Goal: Task Accomplishment & Management: Complete application form

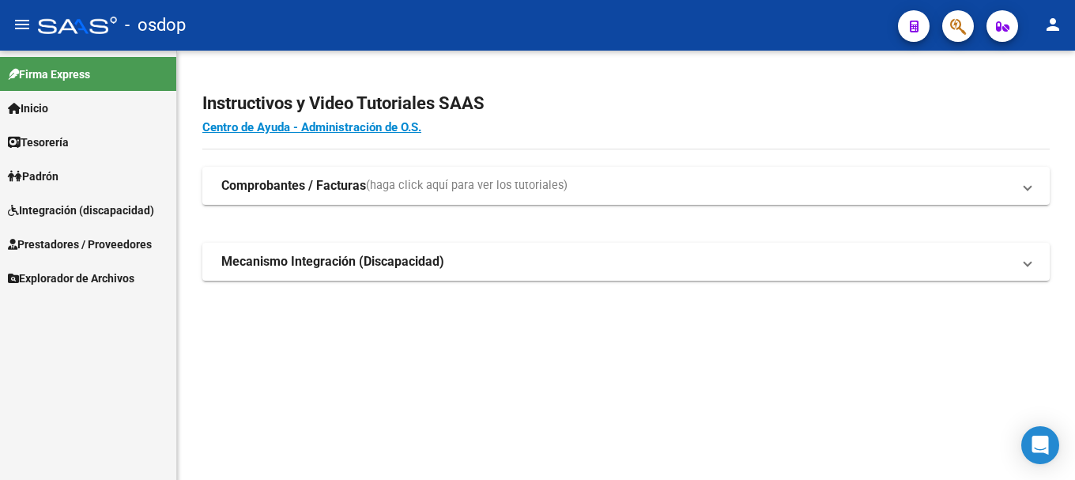
click at [128, 241] on span "Prestadores / Proveedores" at bounding box center [80, 244] width 144 height 17
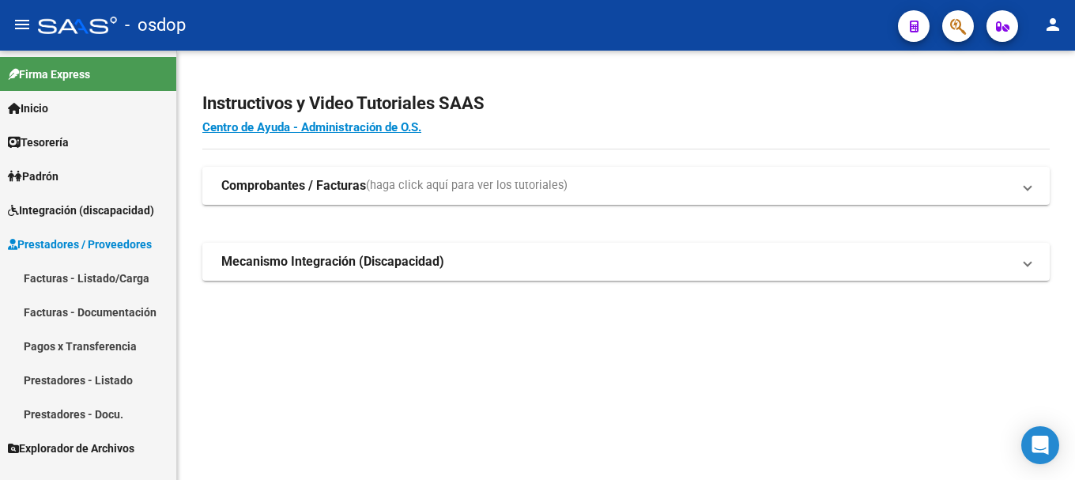
click at [99, 278] on link "Facturas - Listado/Carga" at bounding box center [88, 278] width 176 height 34
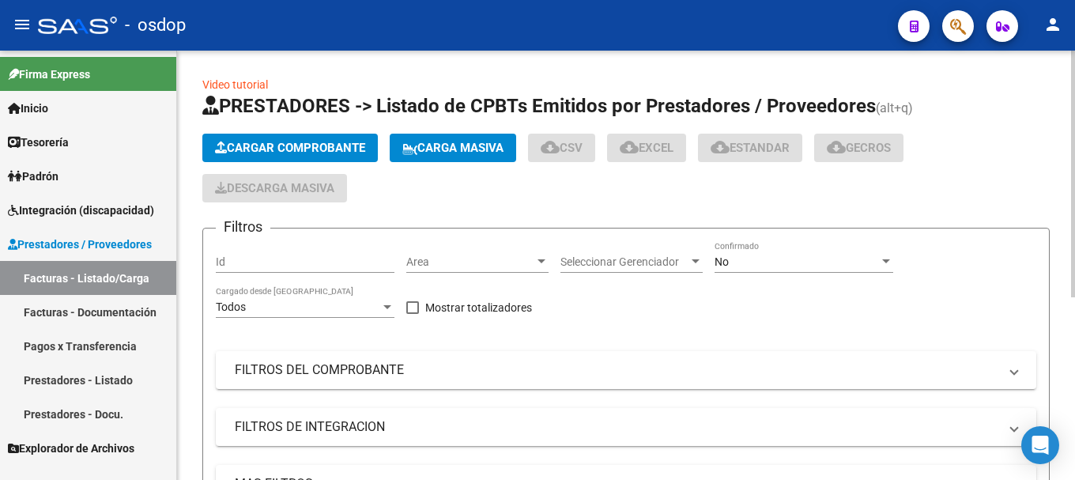
click at [312, 145] on span "Cargar Comprobante" at bounding box center [290, 148] width 150 height 14
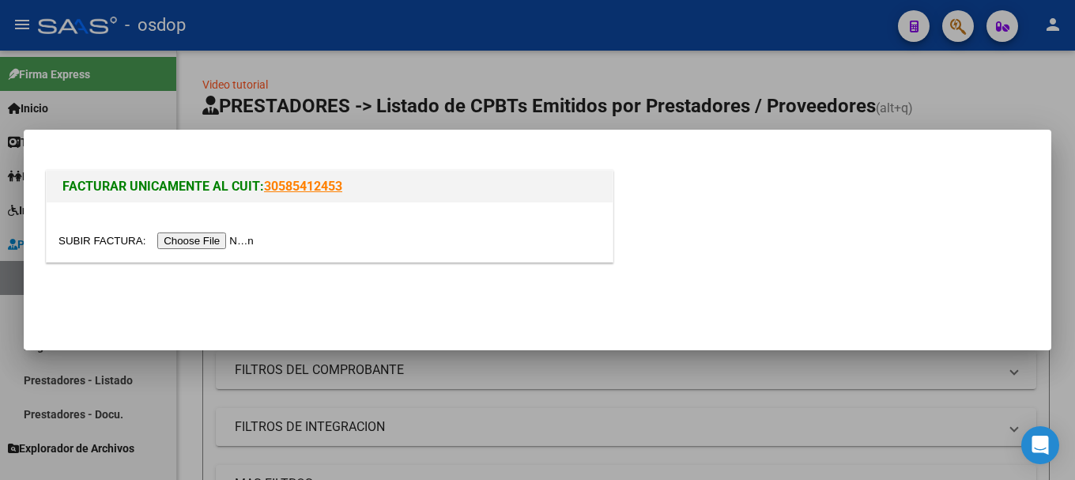
click at [191, 245] on input "file" at bounding box center [159, 240] width 200 height 17
click at [236, 238] on input "file" at bounding box center [159, 240] width 200 height 17
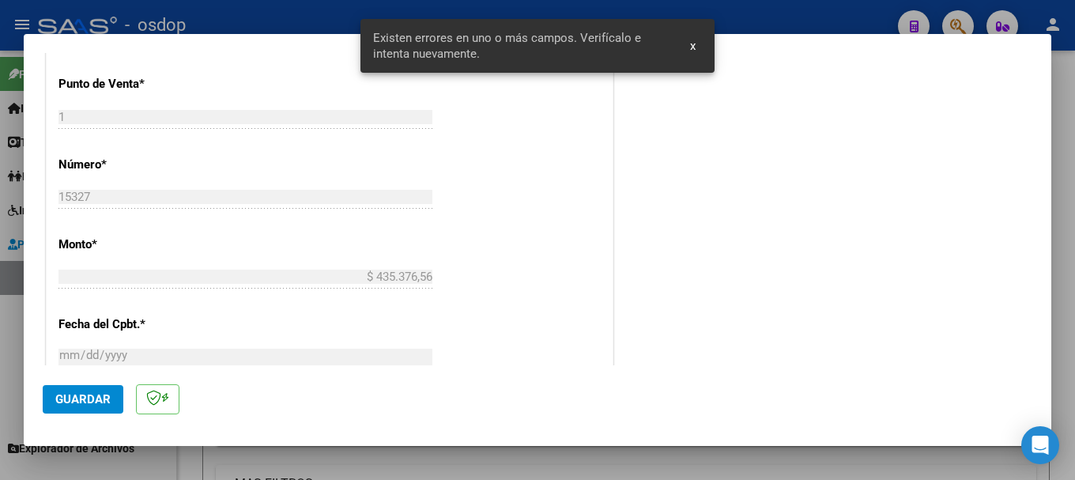
scroll to position [474, 0]
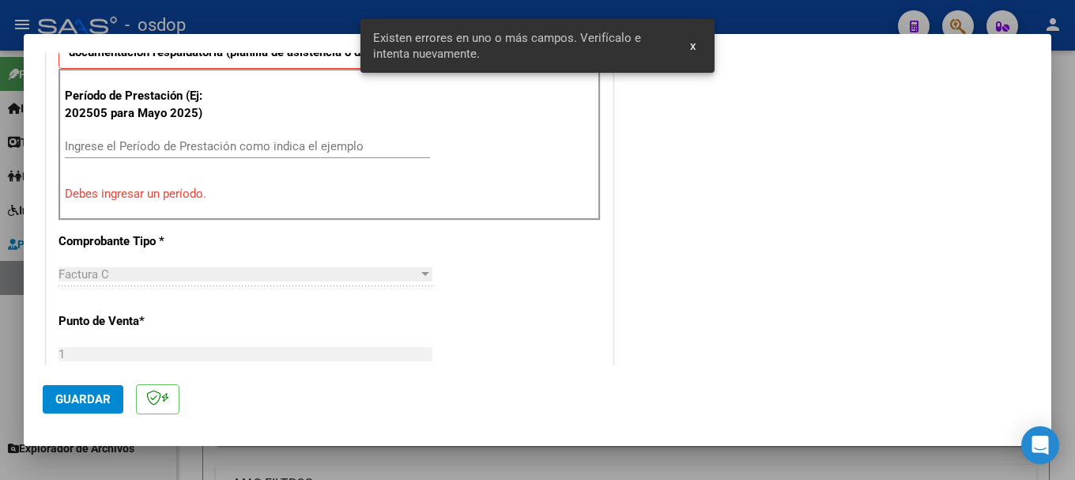
click at [172, 143] on input "Ingrese el Período de Prestación como indica el ejemplo" at bounding box center [247, 146] width 365 height 14
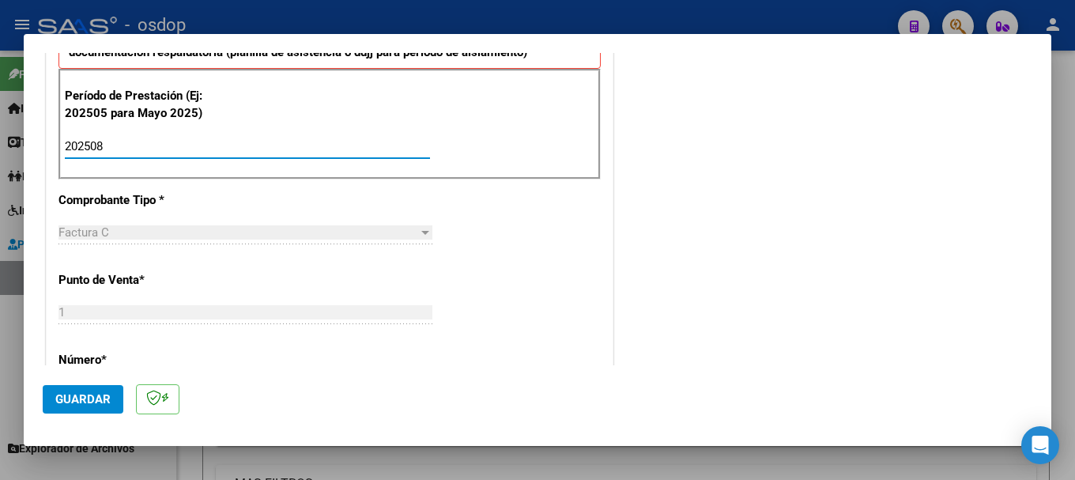
type input "202508"
click at [82, 400] on span "Guardar" at bounding box center [82, 399] width 55 height 14
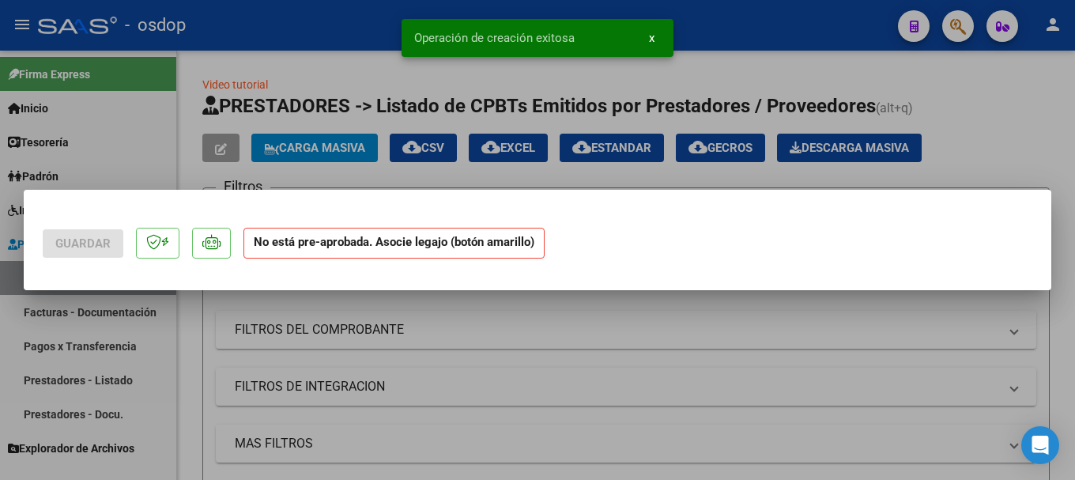
scroll to position [0, 0]
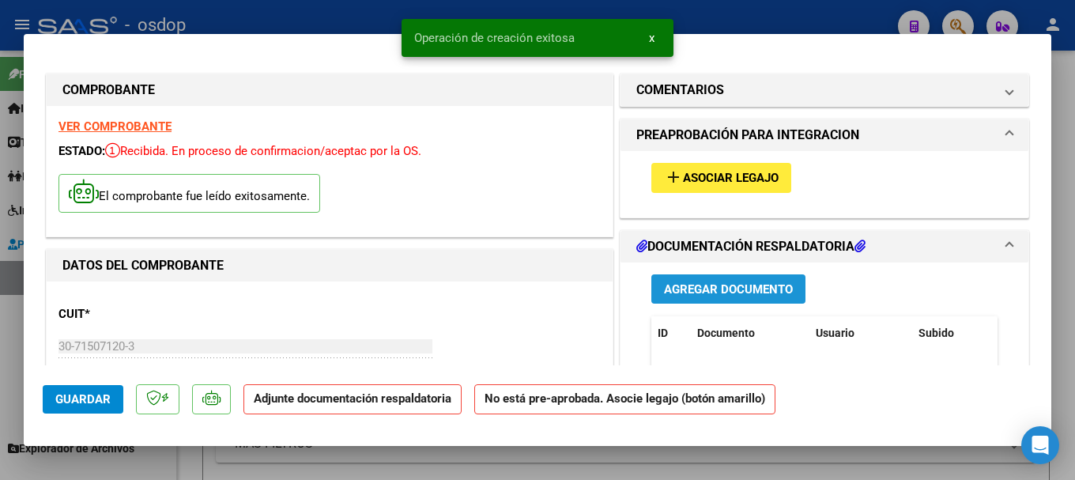
click at [717, 291] on span "Agregar Documento" at bounding box center [728, 289] width 129 height 14
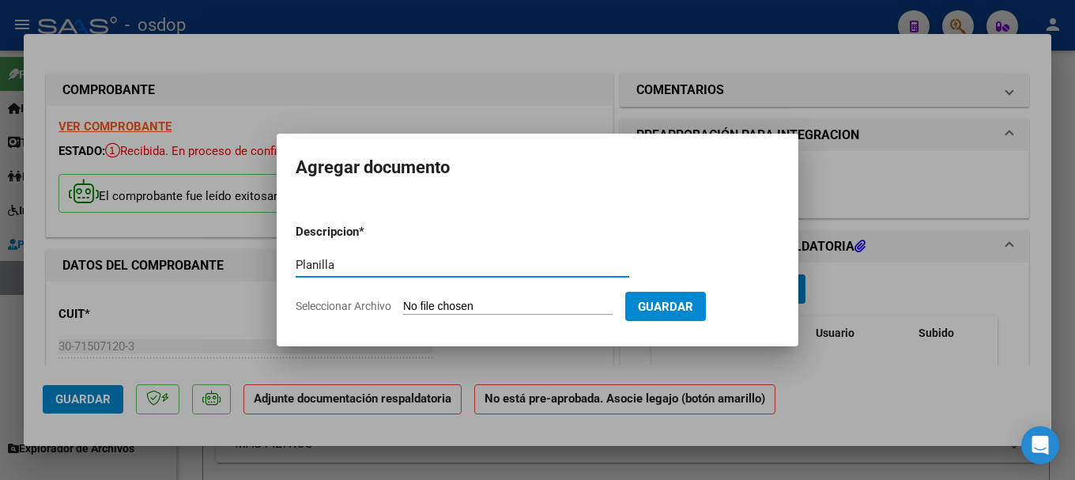
type input "Planilla"
click at [517, 305] on input "Seleccionar Archivo" at bounding box center [508, 307] width 210 height 15
type input "C:\fakepath\ASISTENCIA [PERSON_NAME] REHAB AGOSTO.pdf"
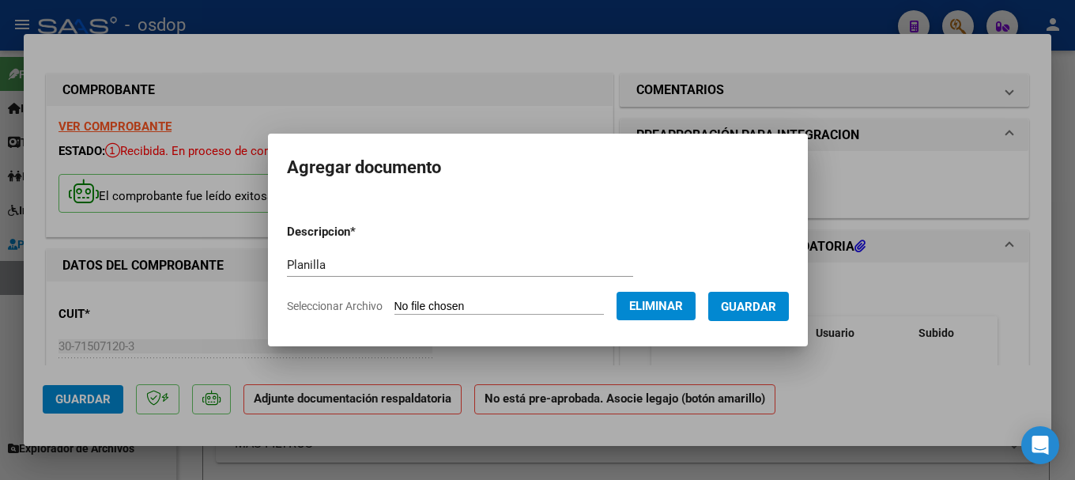
click at [776, 308] on span "Guardar" at bounding box center [748, 307] width 55 height 14
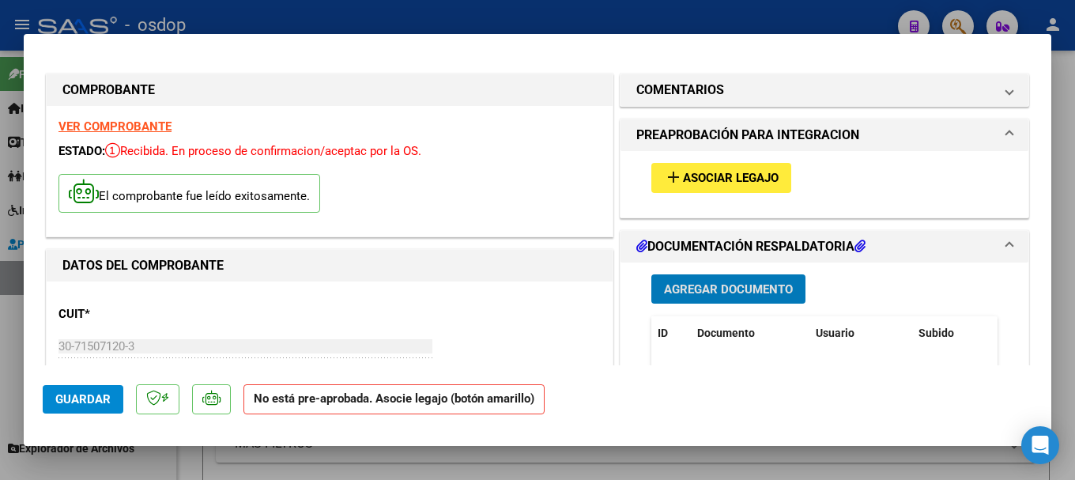
click at [667, 183] on mat-icon "add" at bounding box center [673, 177] width 19 height 19
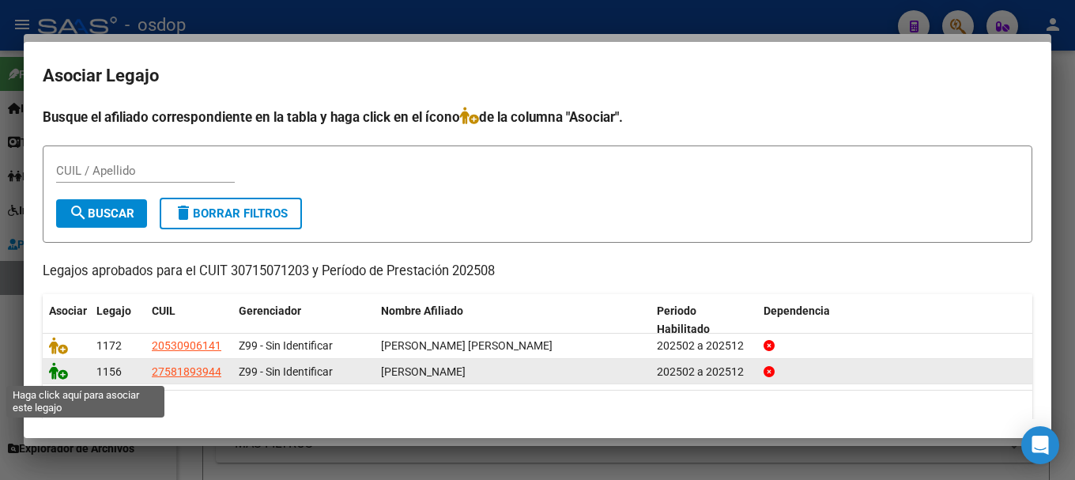
click at [58, 372] on icon at bounding box center [58, 370] width 19 height 17
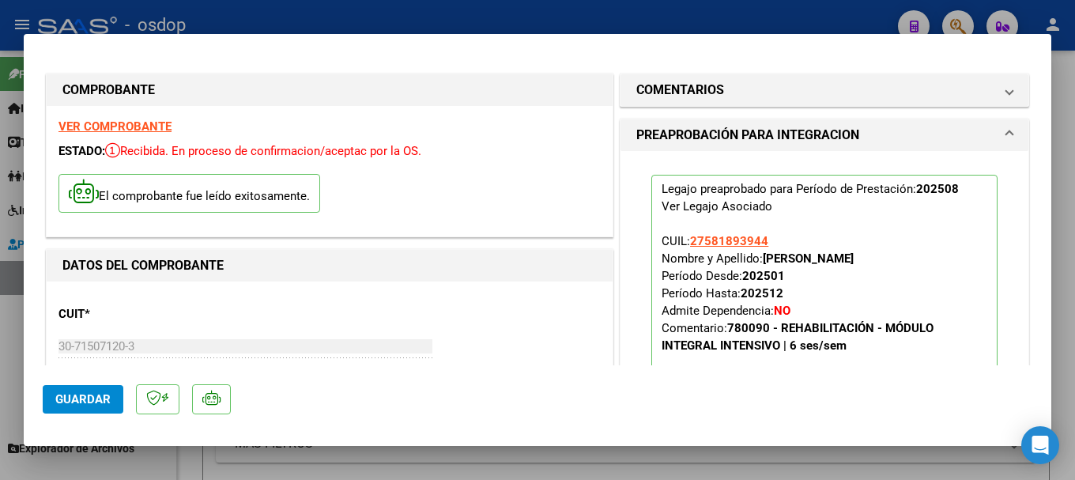
click at [93, 400] on span "Guardar" at bounding box center [82, 399] width 55 height 14
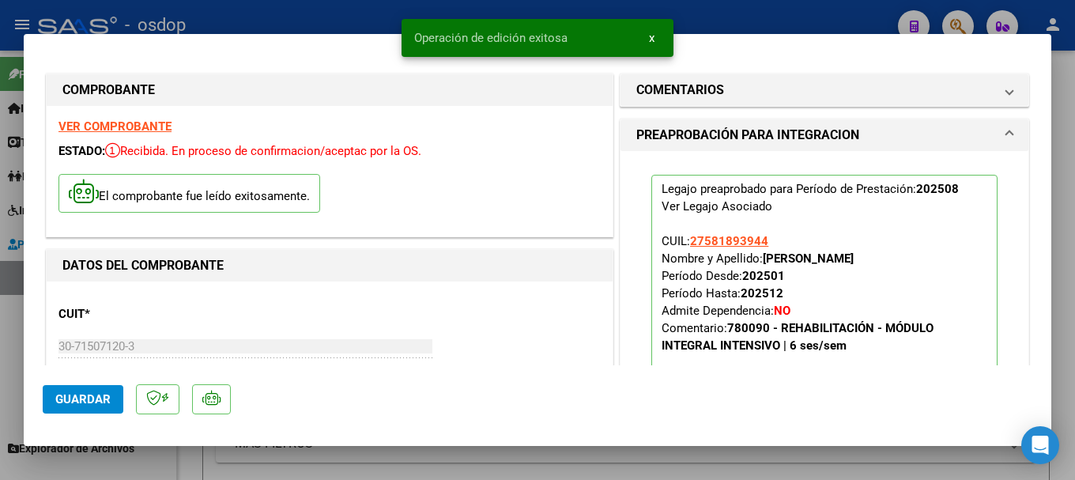
click at [337, 17] on div at bounding box center [537, 240] width 1075 height 480
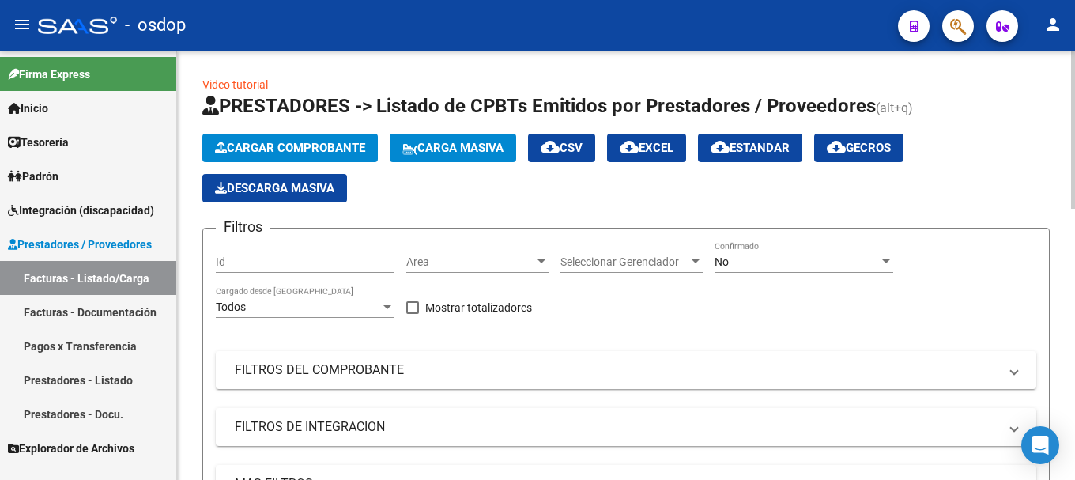
click at [274, 145] on span "Cargar Comprobante" at bounding box center [290, 148] width 150 height 14
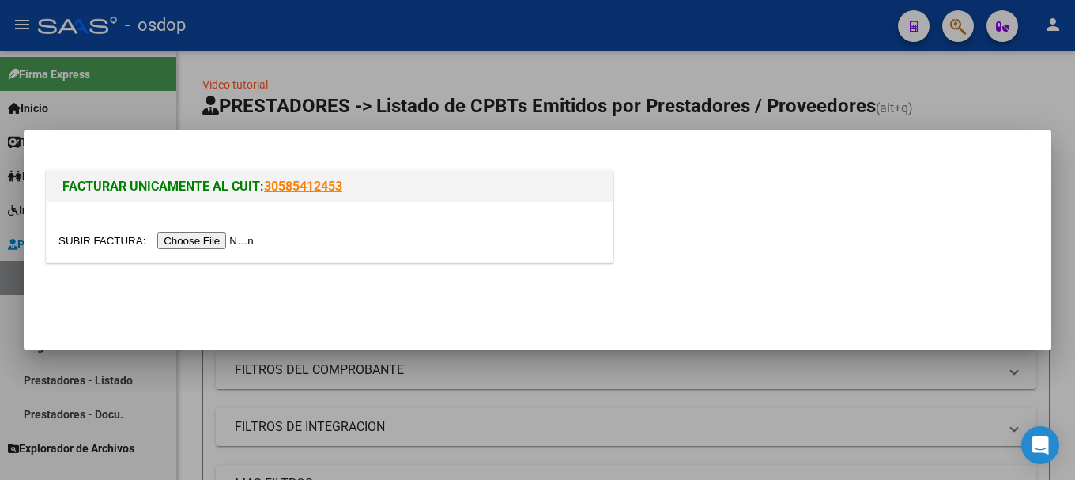
click at [221, 242] on input "file" at bounding box center [159, 240] width 200 height 17
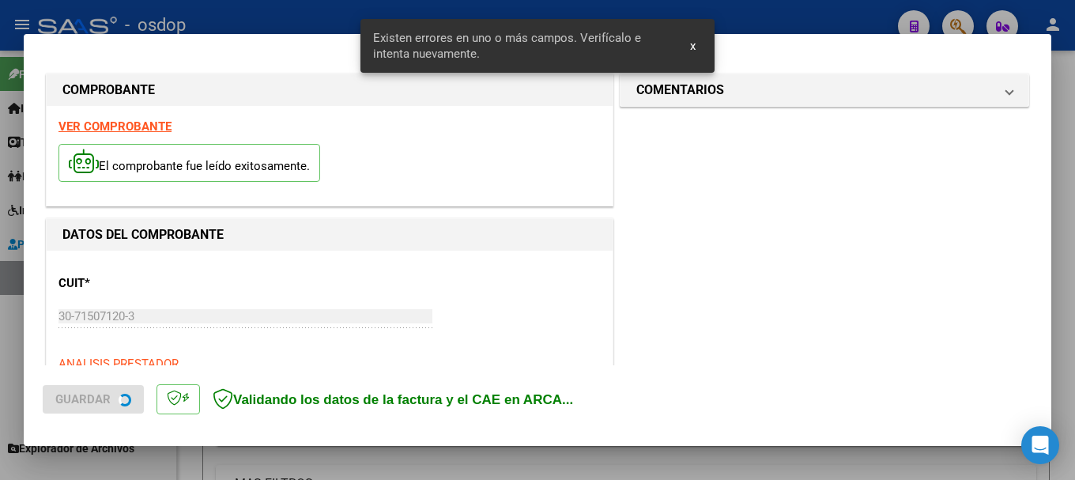
scroll to position [395, 0]
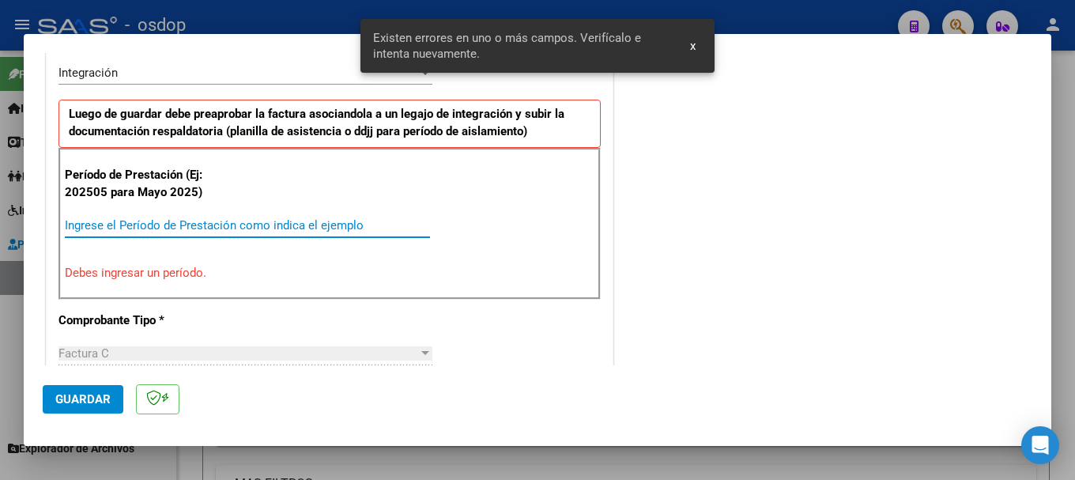
click at [231, 226] on input "Ingrese el Período de Prestación como indica el ejemplo" at bounding box center [247, 225] width 365 height 14
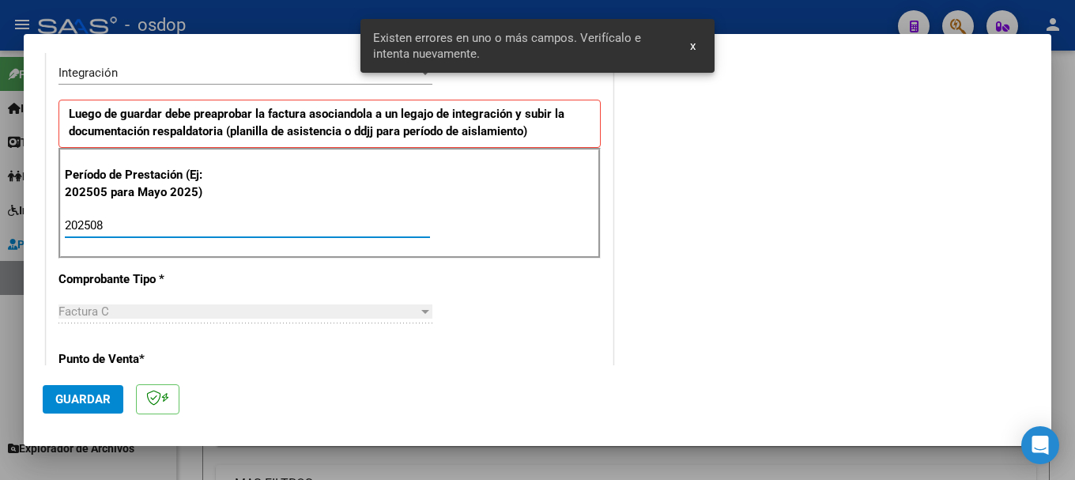
type input "202508"
click at [85, 395] on span "Guardar" at bounding box center [82, 399] width 55 height 14
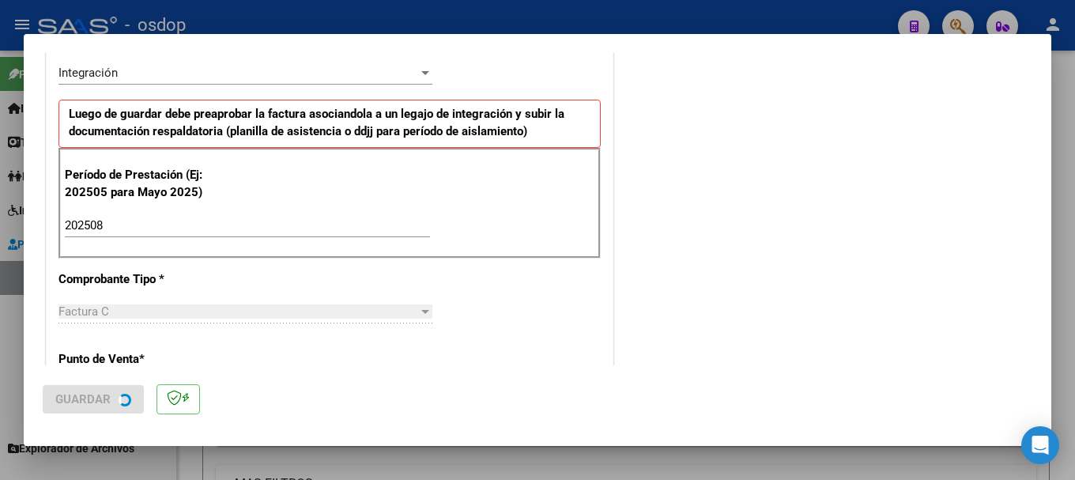
scroll to position [0, 0]
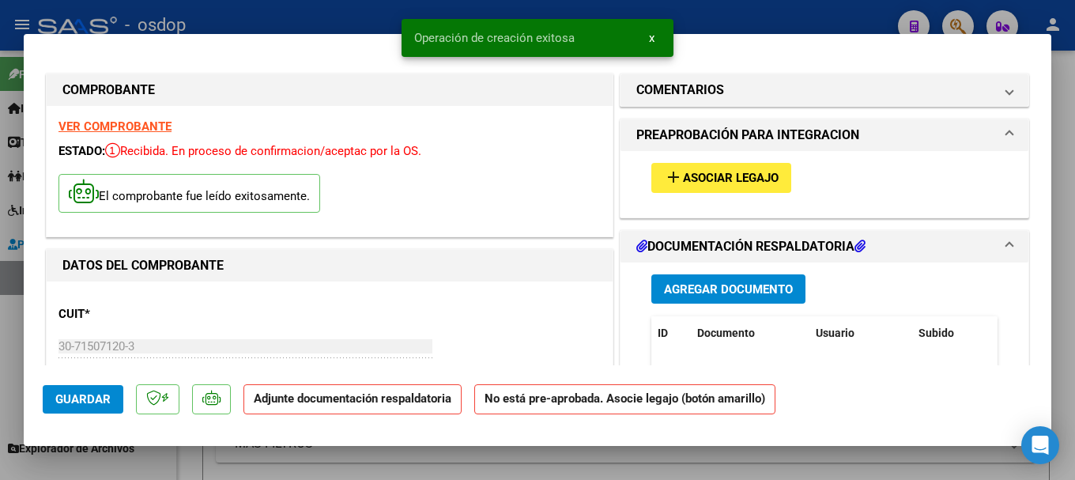
click at [719, 289] on span "Agregar Documento" at bounding box center [728, 289] width 129 height 14
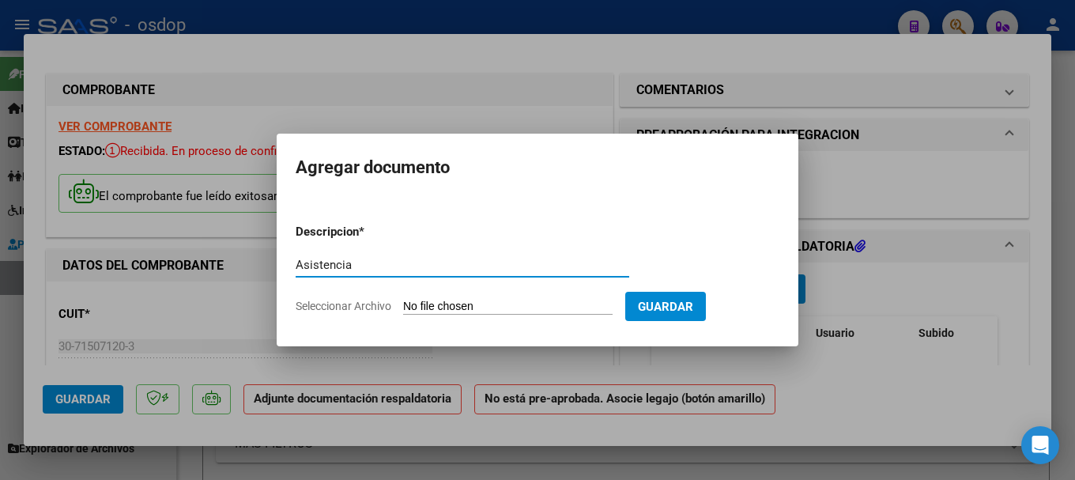
type input "Asistencia"
click at [474, 308] on input "Seleccionar Archivo" at bounding box center [508, 307] width 210 height 15
type input "C:\fakepath\ASISTENCIA [PERSON_NAME] REHAB AGOSTO.pdf"
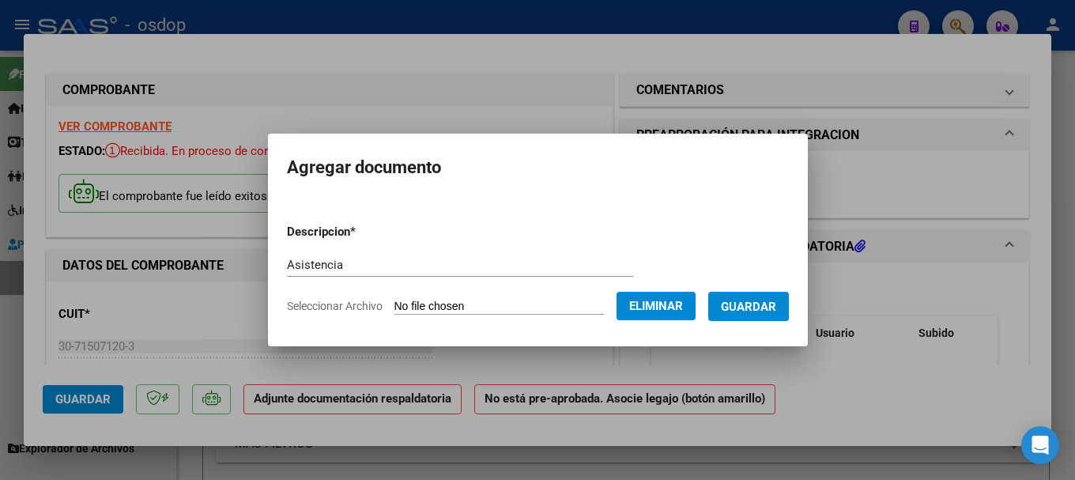
click at [768, 313] on span "Guardar" at bounding box center [748, 307] width 55 height 14
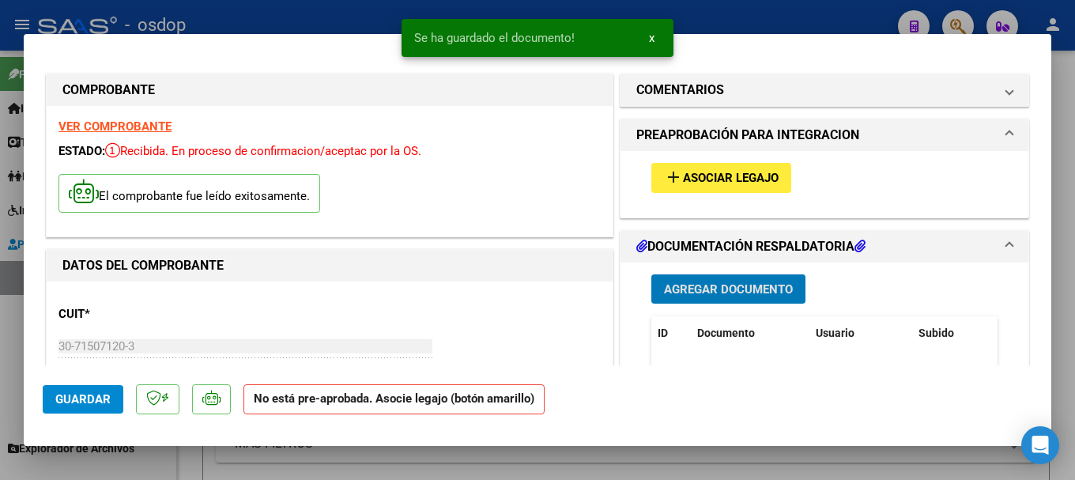
click at [690, 170] on span "add Asociar Legajo" at bounding box center [721, 177] width 115 height 14
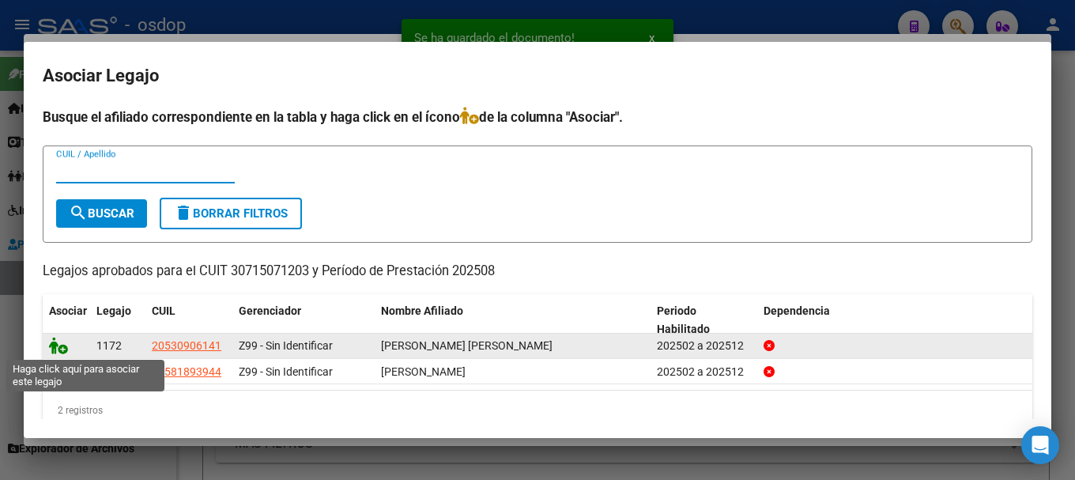
click at [52, 349] on icon at bounding box center [58, 345] width 19 height 17
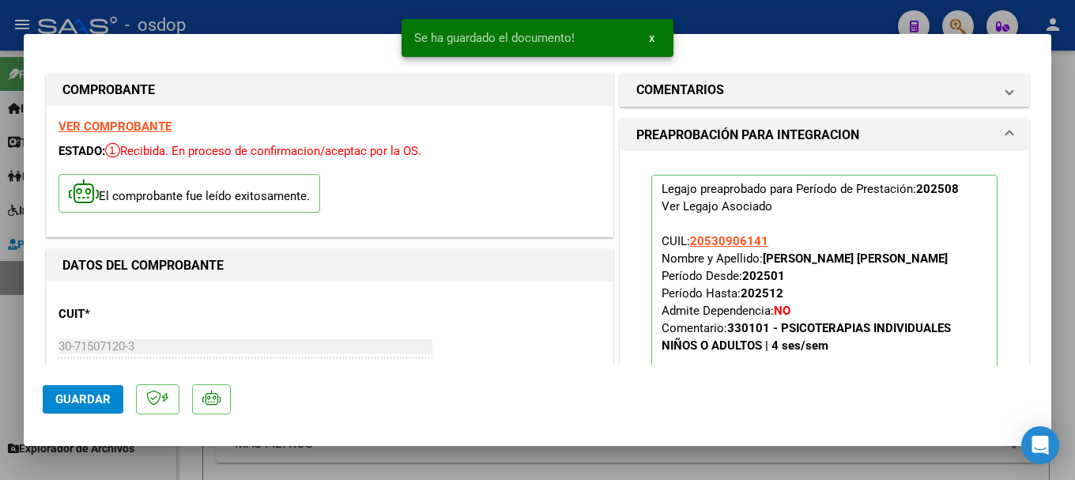
click at [60, 398] on span "Guardar" at bounding box center [82, 399] width 55 height 14
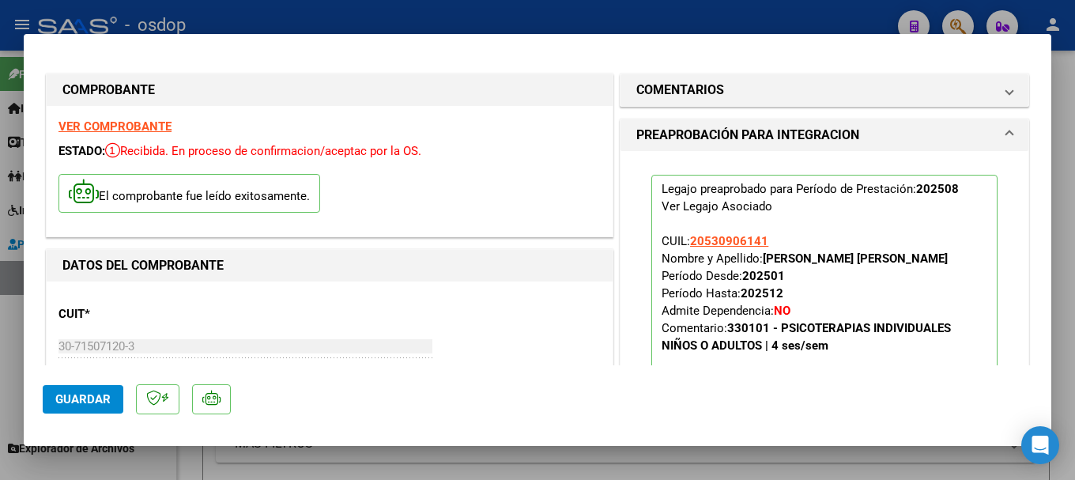
click at [102, 403] on span "Guardar" at bounding box center [82, 399] width 55 height 14
click at [0, 191] on div at bounding box center [537, 240] width 1075 height 480
type input "$ 0,00"
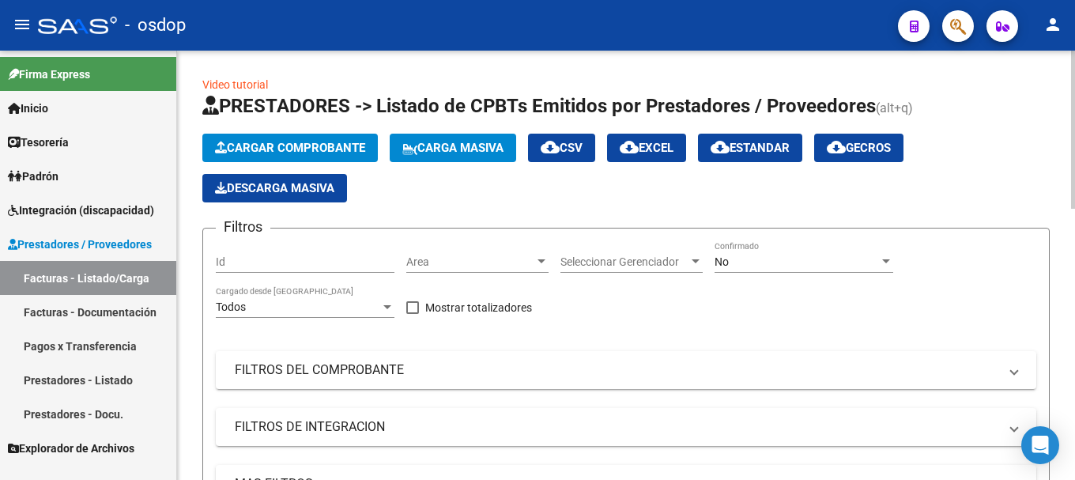
click at [267, 150] on span "Cargar Comprobante" at bounding box center [290, 148] width 150 height 14
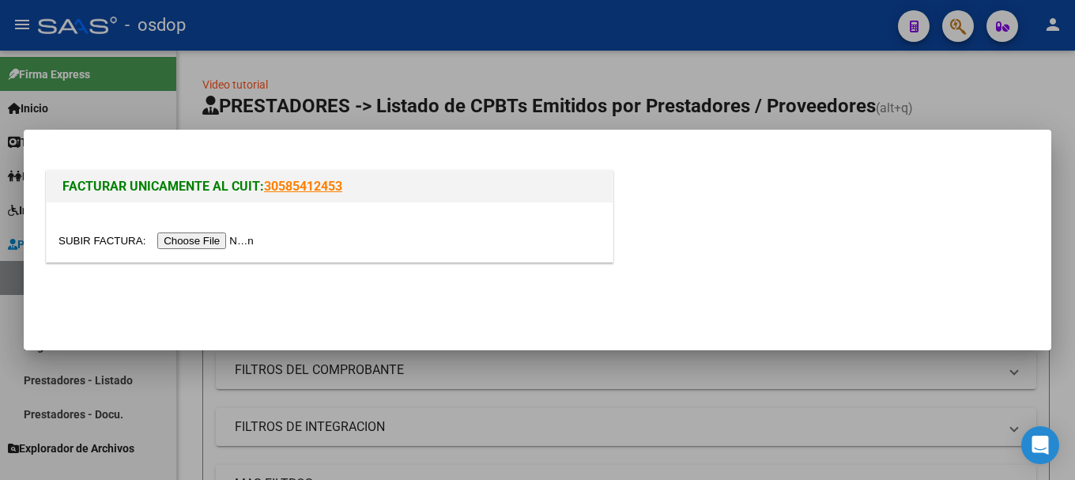
click at [226, 235] on input "file" at bounding box center [159, 240] width 200 height 17
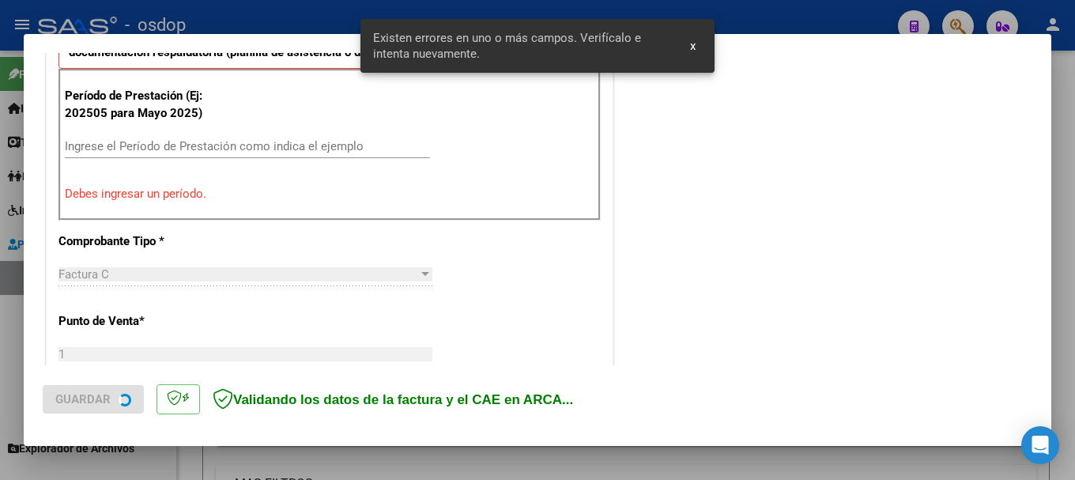
scroll to position [315, 0]
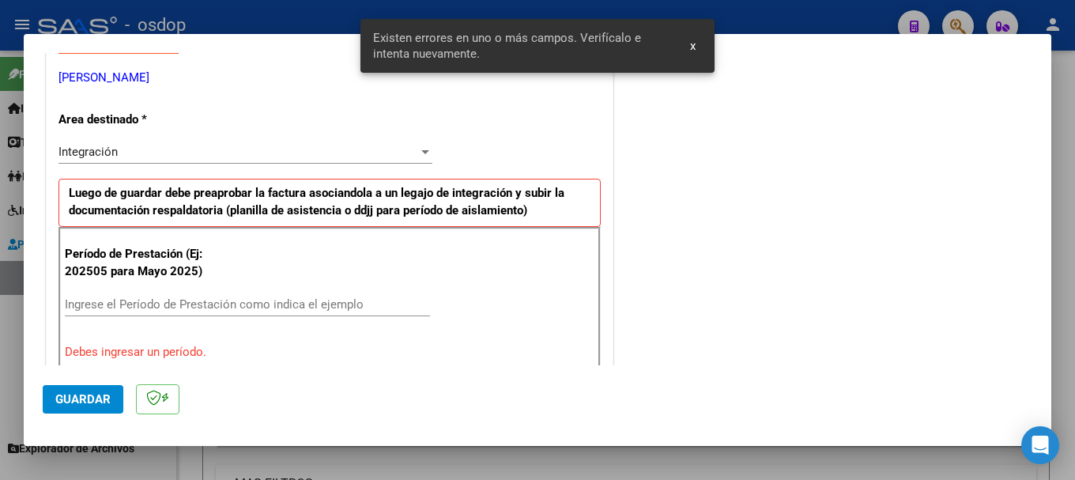
click at [211, 304] on input "Ingrese el Período de Prestación como indica el ejemplo" at bounding box center [247, 304] width 365 height 14
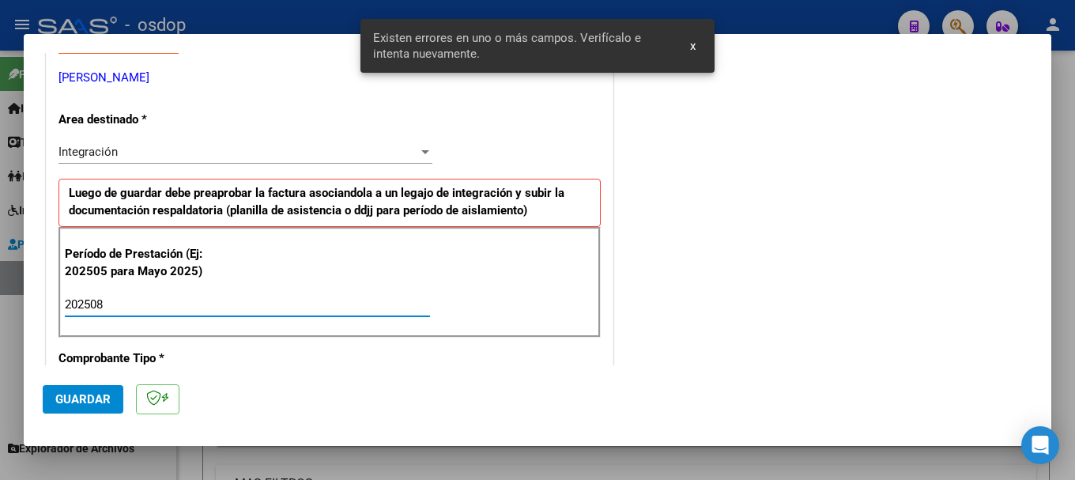
type input "202508"
click at [83, 402] on span "Guardar" at bounding box center [82, 399] width 55 height 14
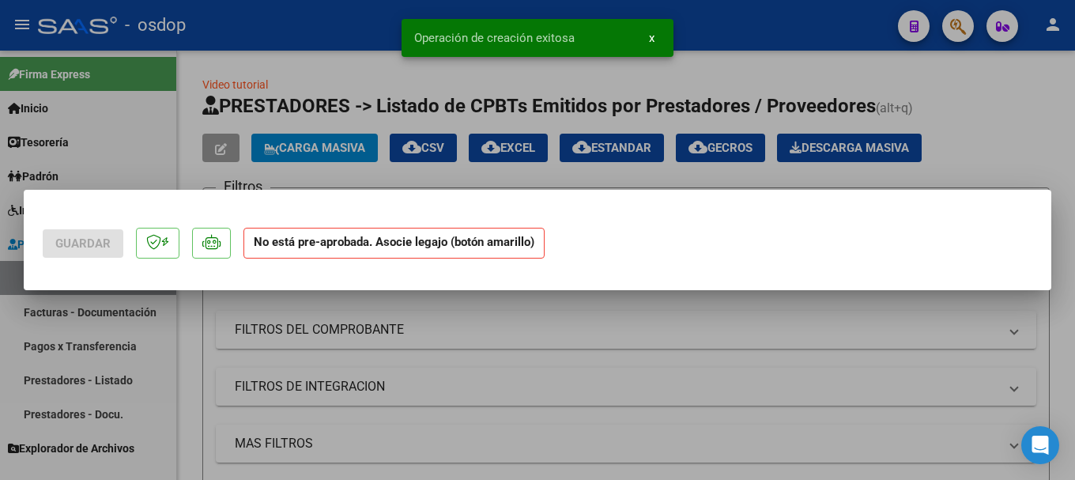
scroll to position [0, 0]
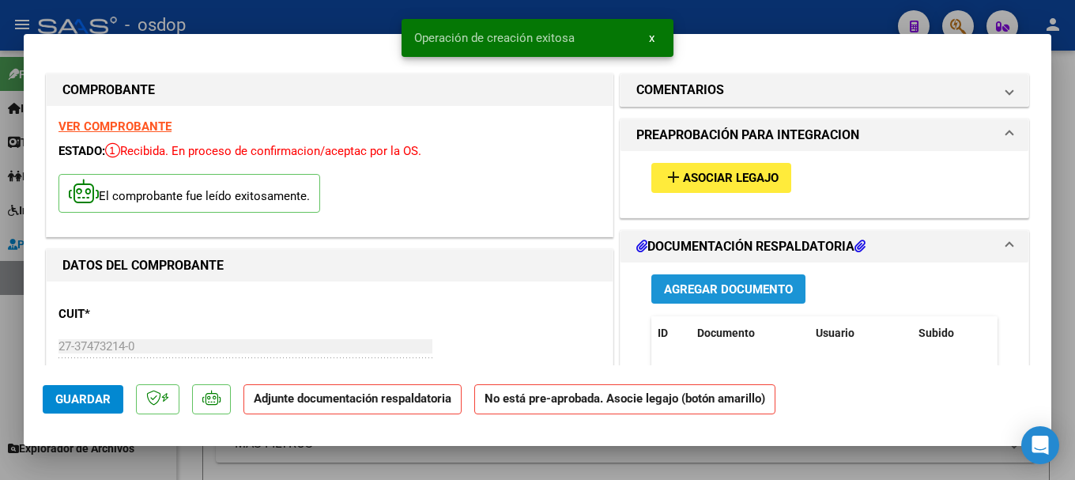
click at [751, 293] on span "Agregar Documento" at bounding box center [728, 289] width 129 height 14
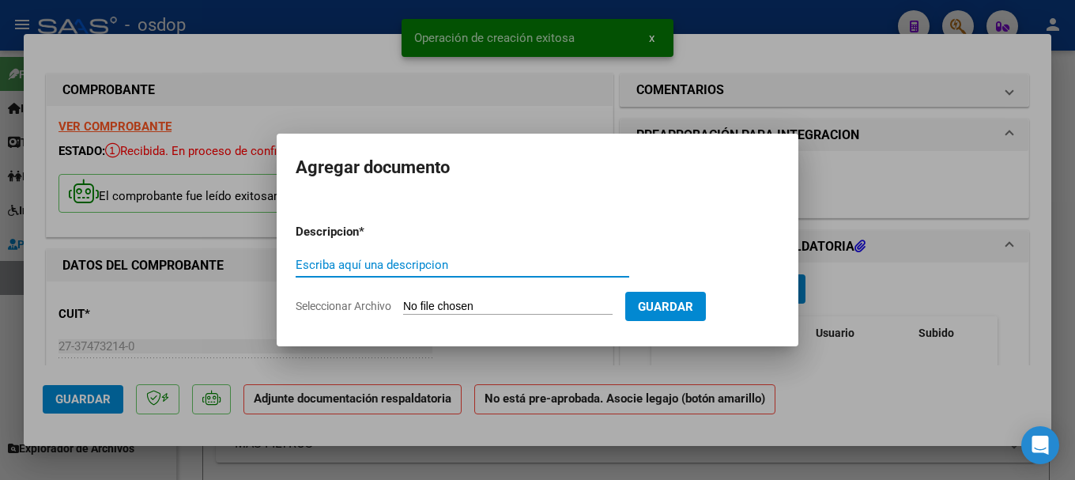
click at [361, 263] on input "Escriba aquí una descripcion" at bounding box center [463, 265] width 334 height 14
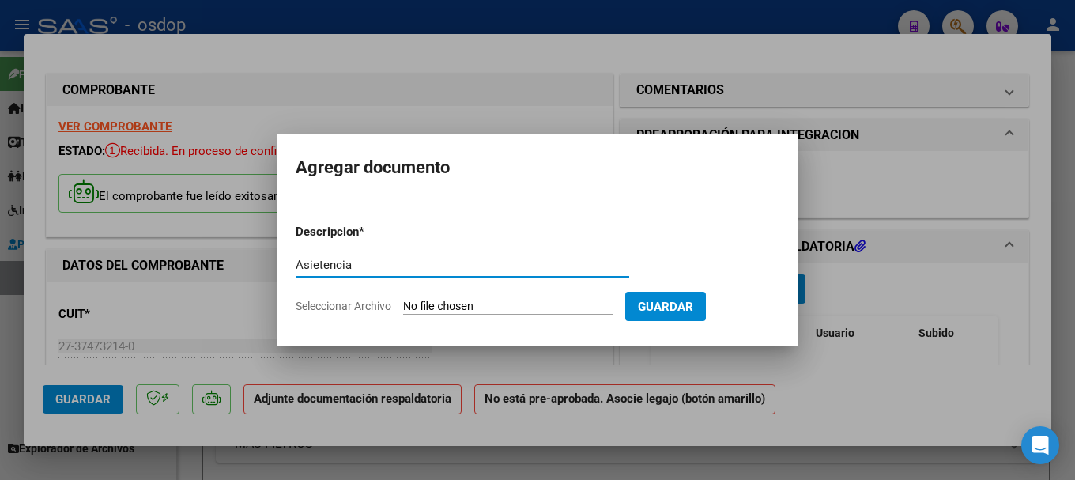
type input "Asietencia"
click at [457, 297] on form "Descripcion * Asietencia Escriba aquí una descripcion Seleccionar Archivo Guard…" at bounding box center [538, 268] width 484 height 115
click at [457, 302] on input "Seleccionar Archivo" at bounding box center [508, 307] width 210 height 15
type input "C:\fakepath\[PERSON_NAME] [DATE].pdf"
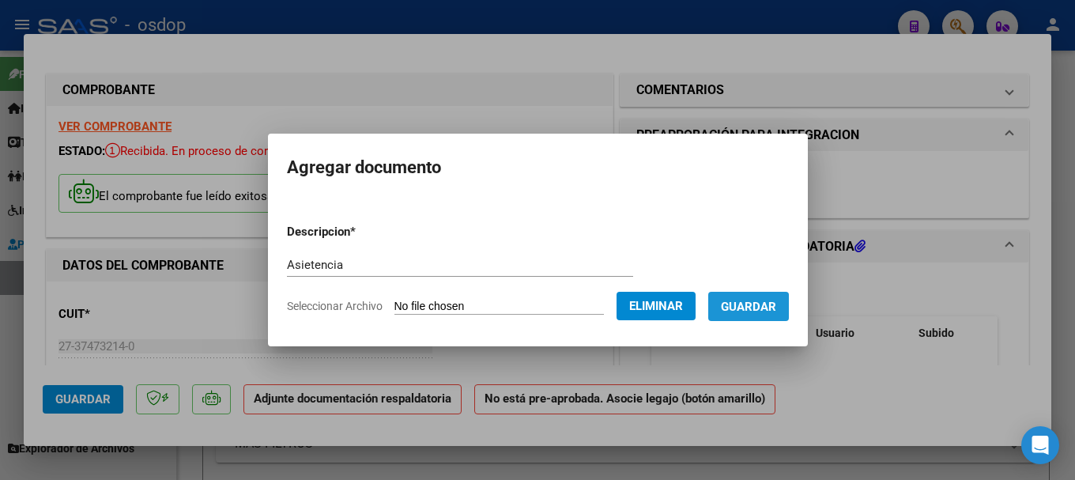
click at [762, 308] on span "Guardar" at bounding box center [748, 307] width 55 height 14
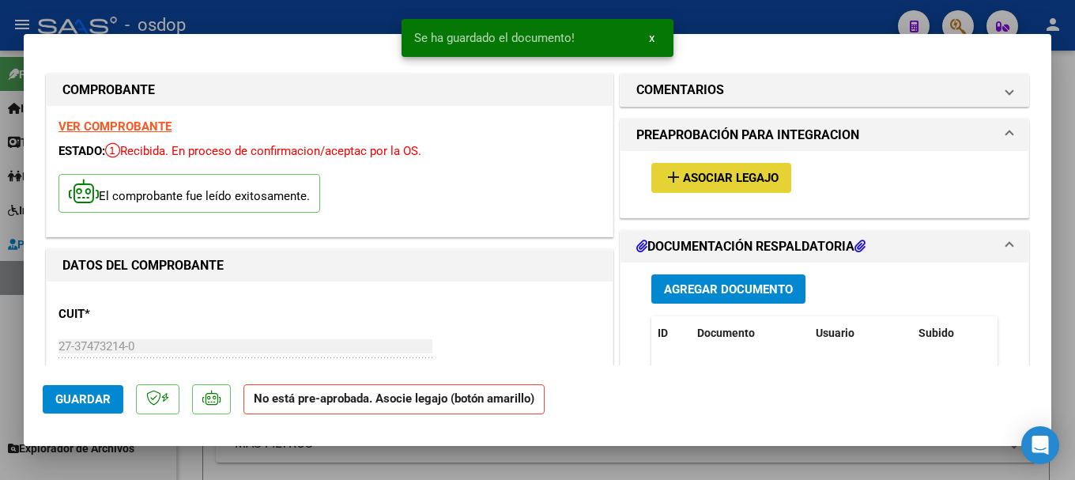
click at [726, 183] on span "Asociar Legajo" at bounding box center [731, 179] width 96 height 14
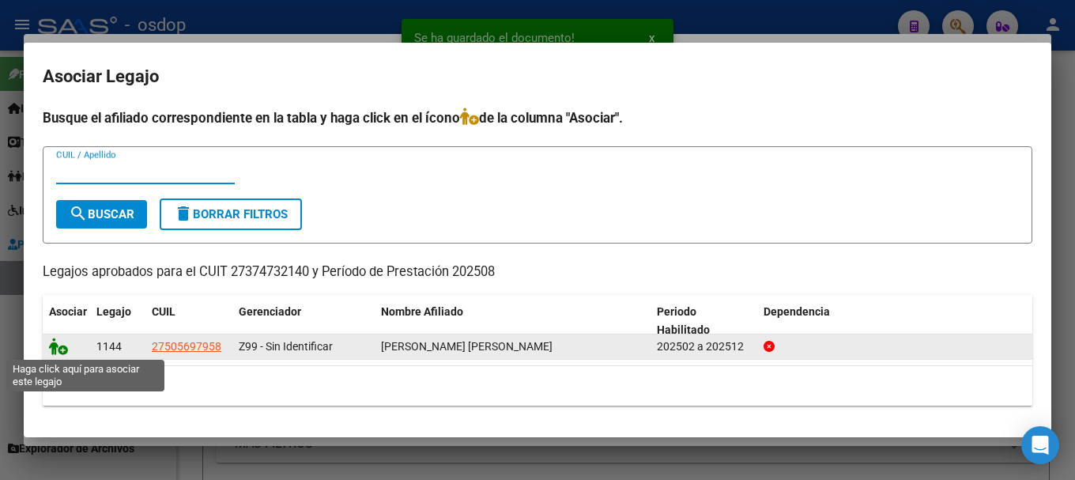
click at [55, 344] on icon at bounding box center [58, 346] width 19 height 17
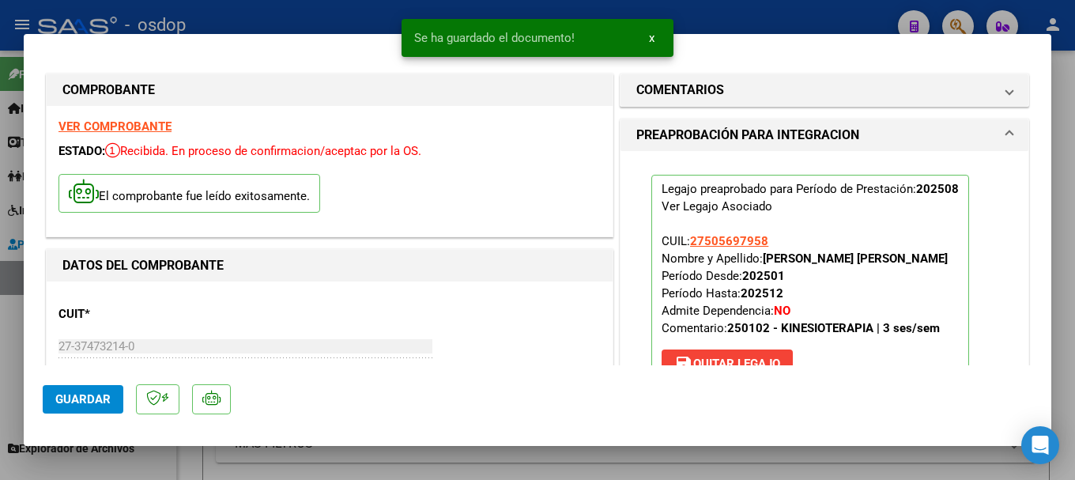
click at [85, 394] on span "Guardar" at bounding box center [82, 399] width 55 height 14
click at [260, 19] on div at bounding box center [537, 240] width 1075 height 480
type input "$ 0,00"
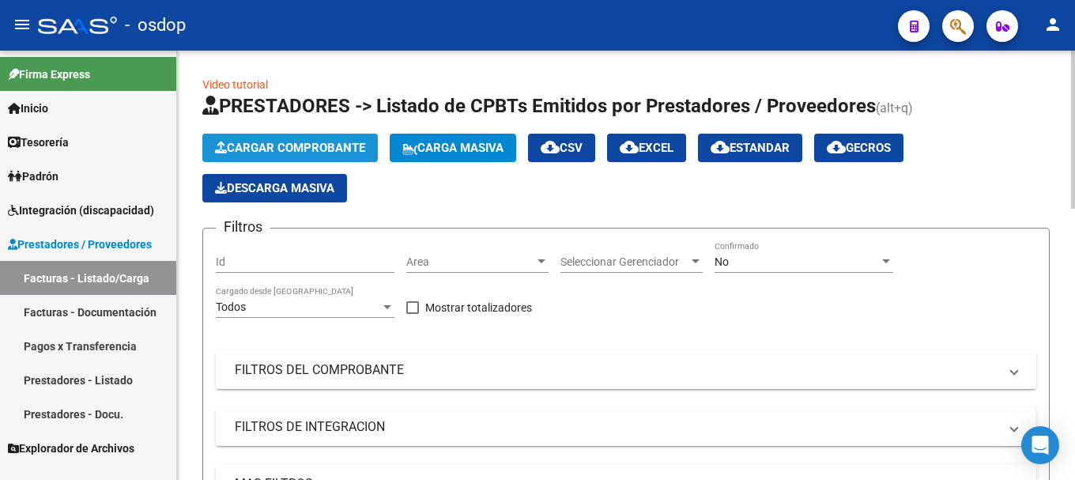
click at [261, 156] on button "Cargar Comprobante" at bounding box center [290, 148] width 176 height 28
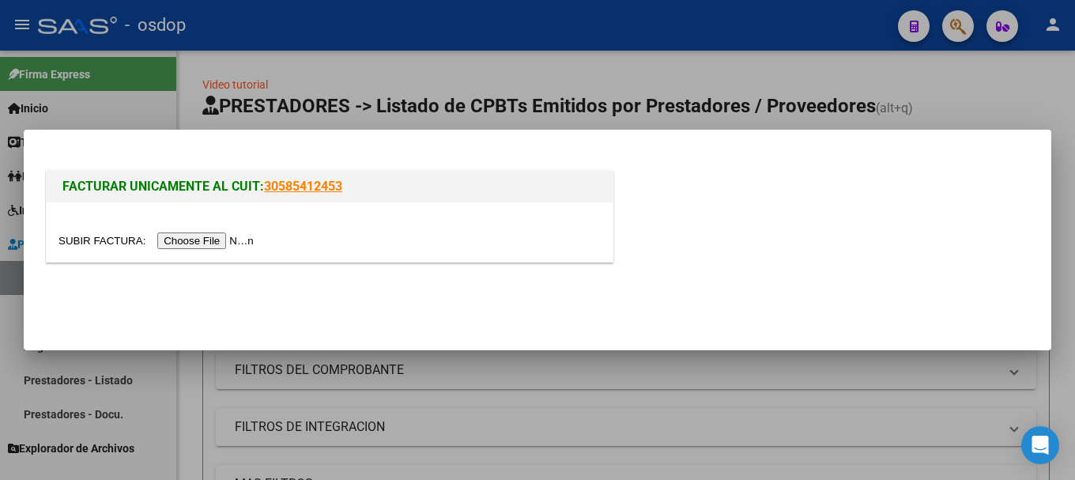
click at [211, 250] on div at bounding box center [330, 231] width 566 height 59
click at [210, 244] on input "file" at bounding box center [159, 240] width 200 height 17
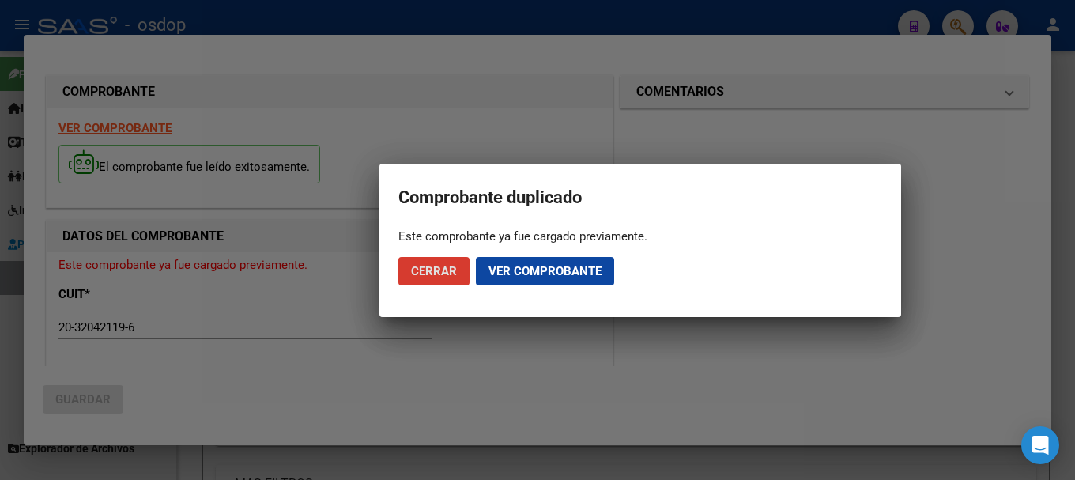
click at [512, 278] on span "Ver comprobante" at bounding box center [545, 271] width 113 height 14
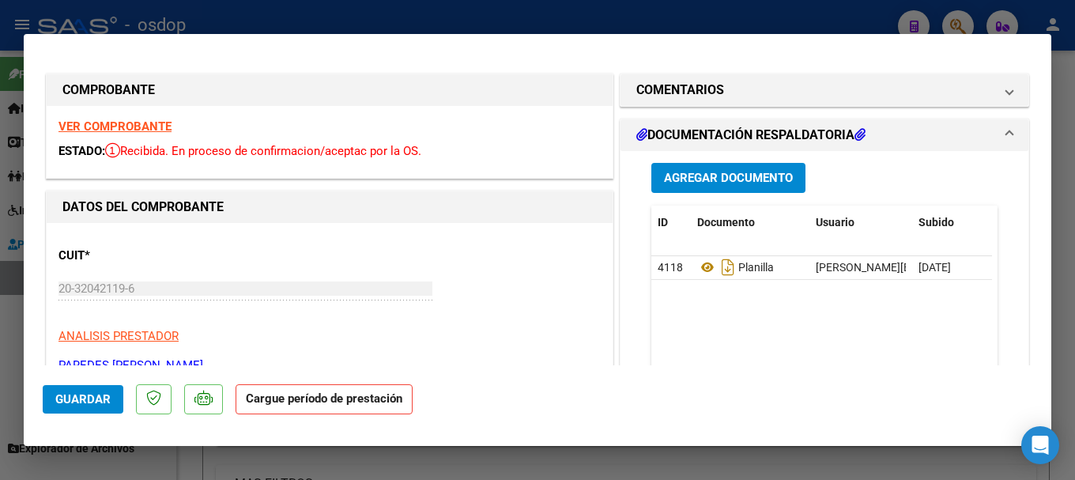
click at [661, 32] on div at bounding box center [537, 240] width 1075 height 480
type input "$ 0,00"
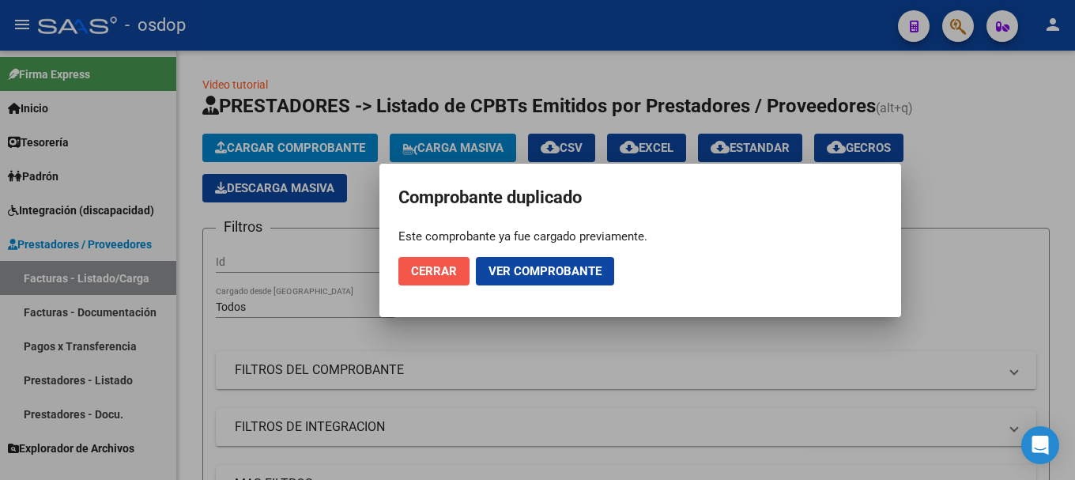
click at [450, 265] on span "Cerrar" at bounding box center [434, 271] width 46 height 14
